Goal: Find specific page/section: Find specific page/section

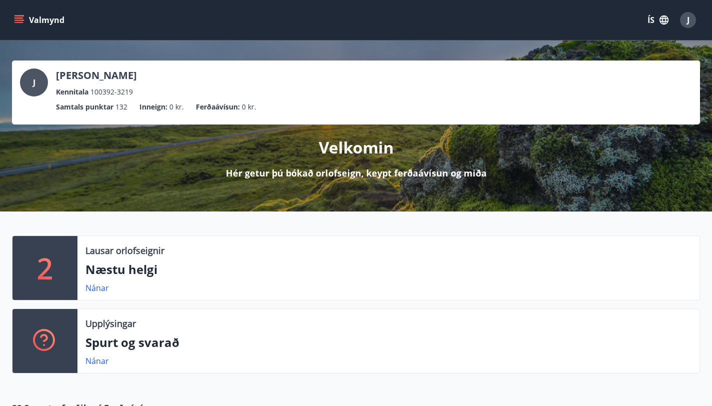
click at [49, 25] on button "Valmynd" at bounding box center [40, 20] width 56 height 18
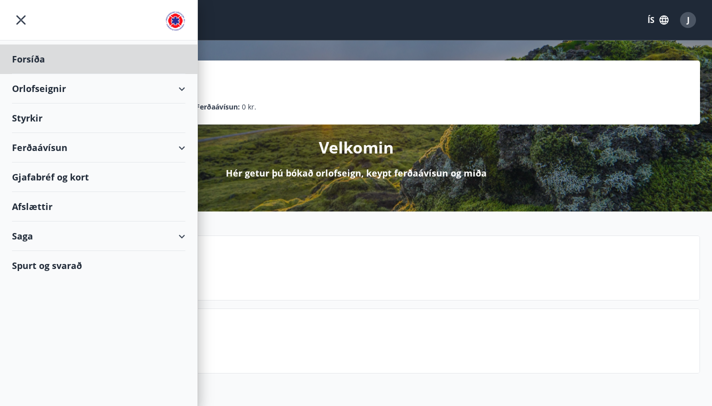
click at [38, 118] on div "Styrkir" at bounding box center [98, 117] width 173 height 29
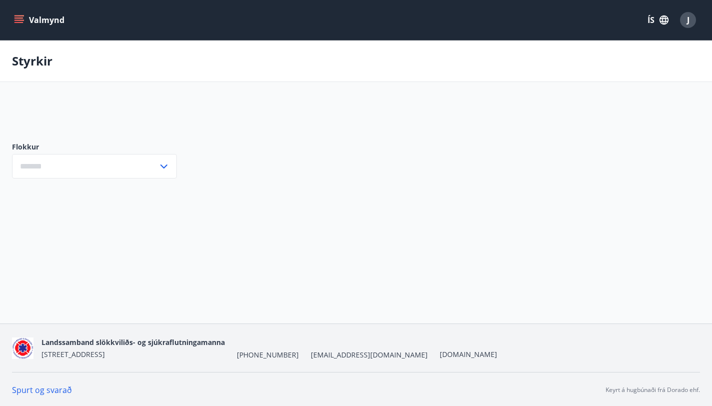
type input "***"
